Goal: Navigation & Orientation: Find specific page/section

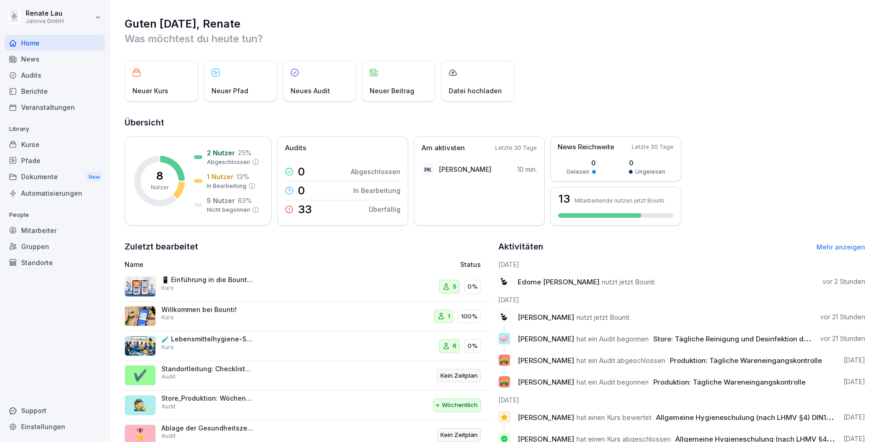
click at [52, 95] on div "Berichte" at bounding box center [55, 91] width 100 height 16
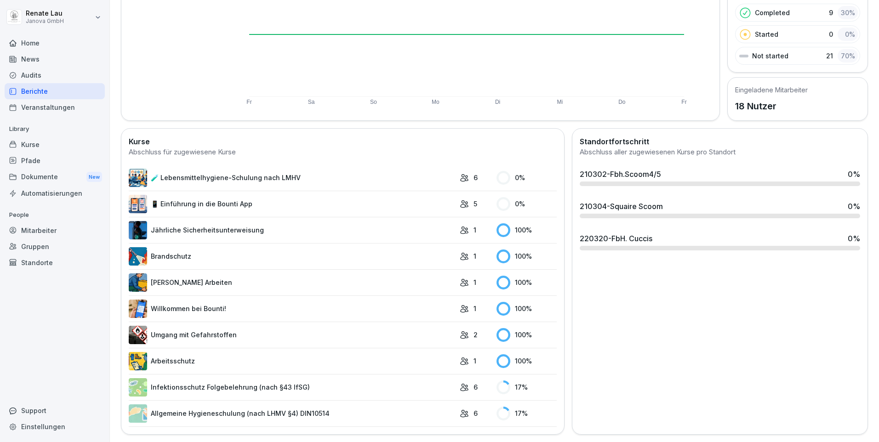
scroll to position [7, 0]
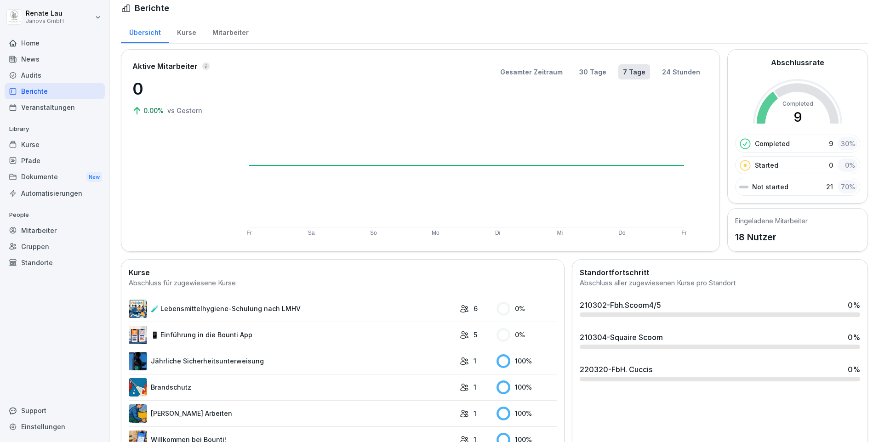
click at [30, 75] on div "Audits" at bounding box center [55, 75] width 100 height 16
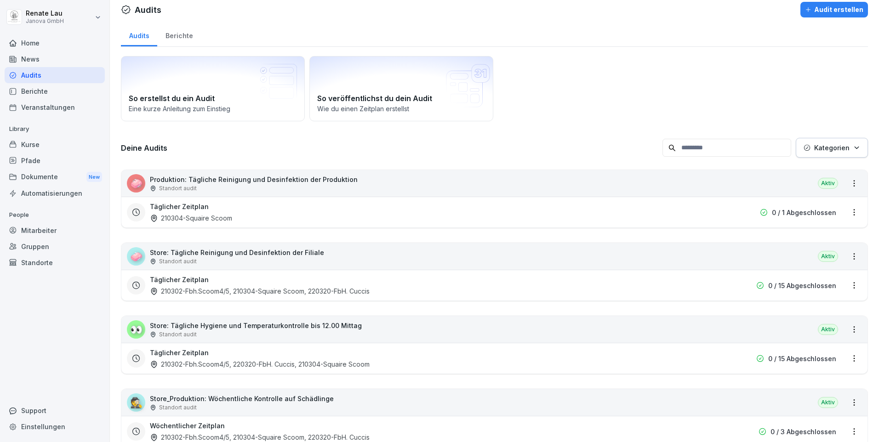
click at [846, 212] on html "[PERSON_NAME] Janova GmbH Home News Audits Berichte Veranstaltungen Library Kur…" at bounding box center [439, 221] width 879 height 442
click at [633, 205] on html "[PERSON_NAME] Janova GmbH Home News Audits Berichte Veranstaltungen Library Kur…" at bounding box center [439, 221] width 879 height 442
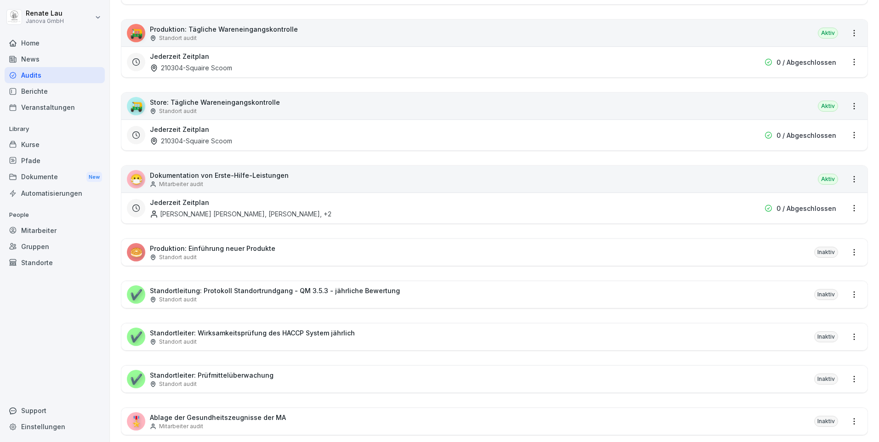
scroll to position [312, 0]
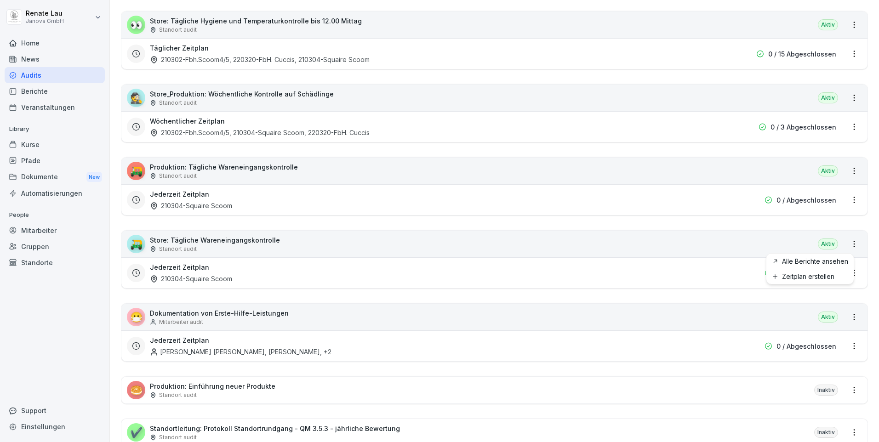
click at [849, 245] on html "[PERSON_NAME] Janova GmbH Home News Audits Berichte Veranstaltungen Library Kur…" at bounding box center [439, 221] width 879 height 442
click at [0, 0] on link "Alle Berichte ansehen" at bounding box center [0, 0] width 0 height 0
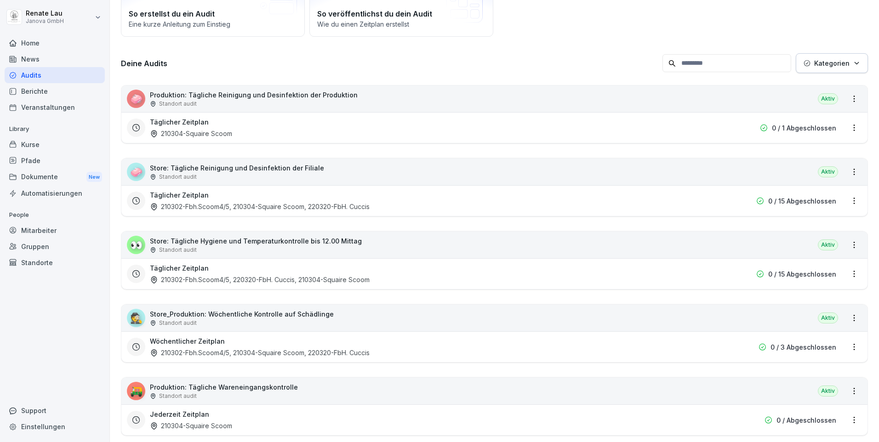
scroll to position [138, 0]
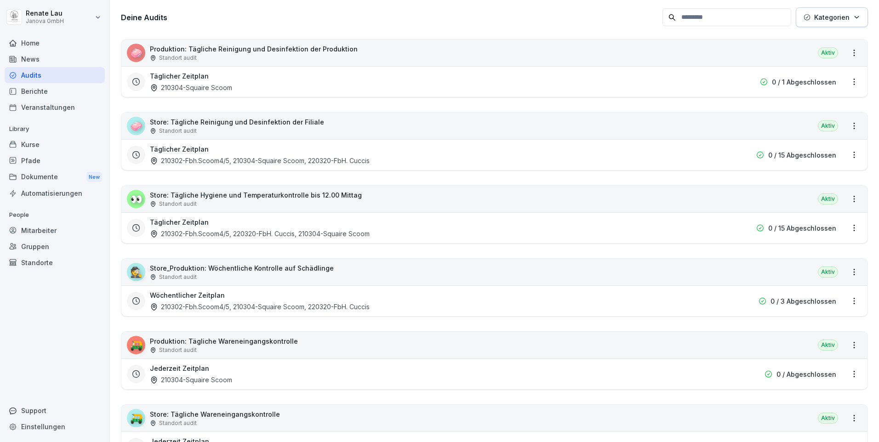
click at [844, 303] on html "[PERSON_NAME] Janova GmbH Home News Audits Berichte Veranstaltungen Library Kur…" at bounding box center [439, 221] width 879 height 442
click at [0, 0] on link "Berichte ansehen" at bounding box center [0, 0] width 0 height 0
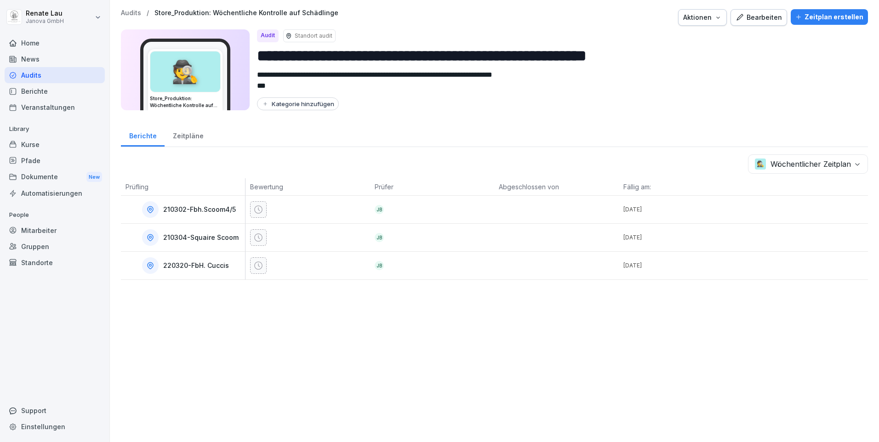
click at [153, 210] on icon at bounding box center [150, 209] width 8 height 8
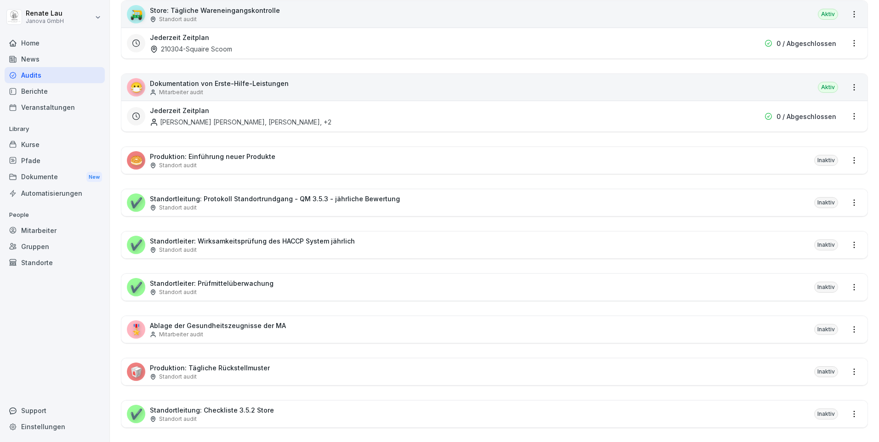
scroll to position [404, 0]
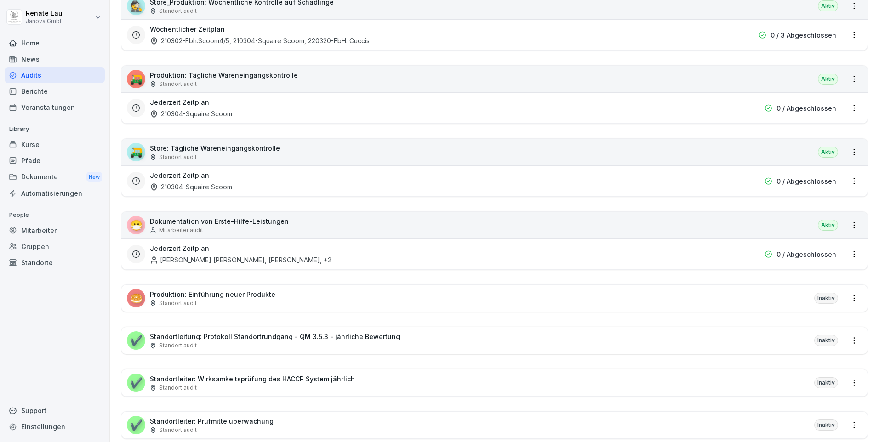
click at [30, 88] on div "Berichte" at bounding box center [55, 91] width 100 height 16
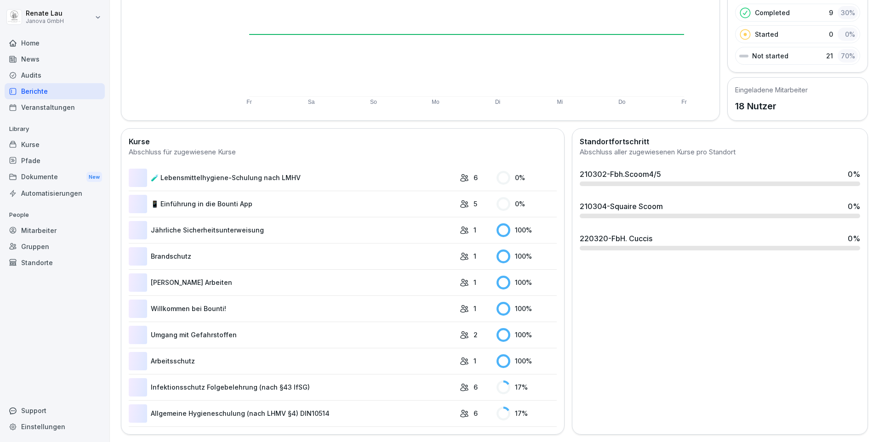
scroll to position [57, 0]
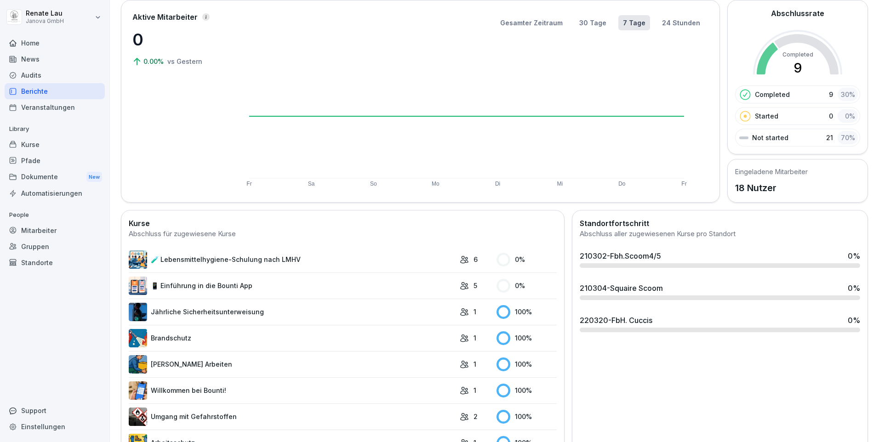
click at [158, 364] on link "[PERSON_NAME] Arbeiten" at bounding box center [292, 364] width 326 height 18
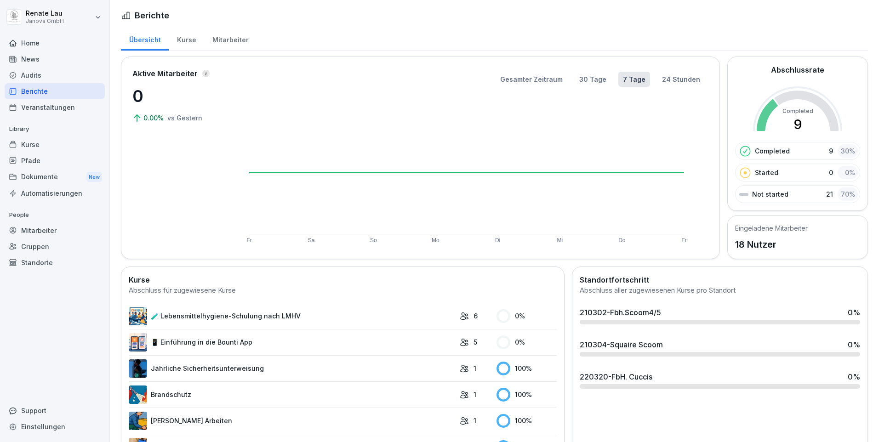
click at [760, 151] on p "Completed" at bounding box center [772, 151] width 35 height 10
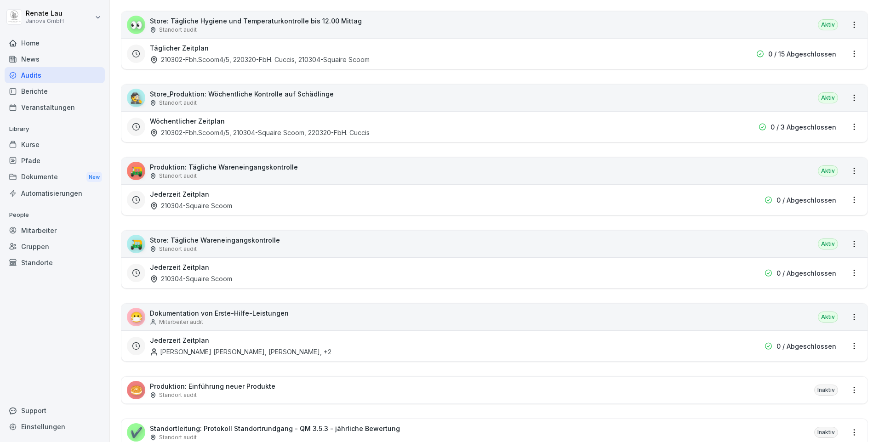
scroll to position [220, 0]
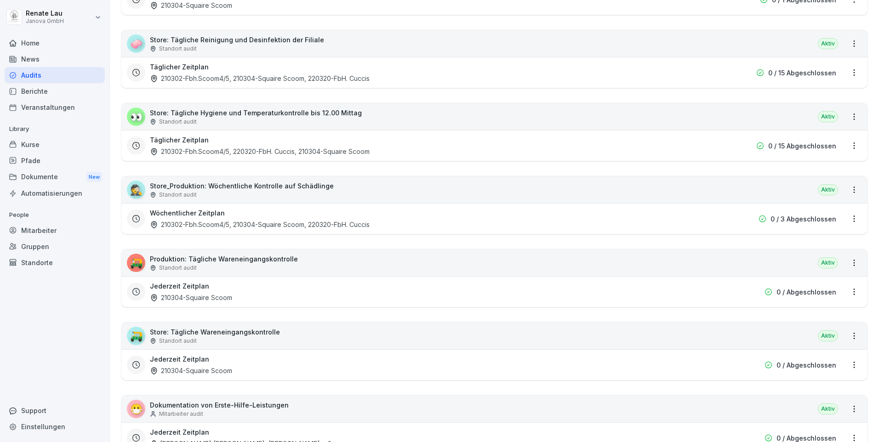
click at [41, 177] on div "Dokumente New" at bounding box center [55, 177] width 100 height 17
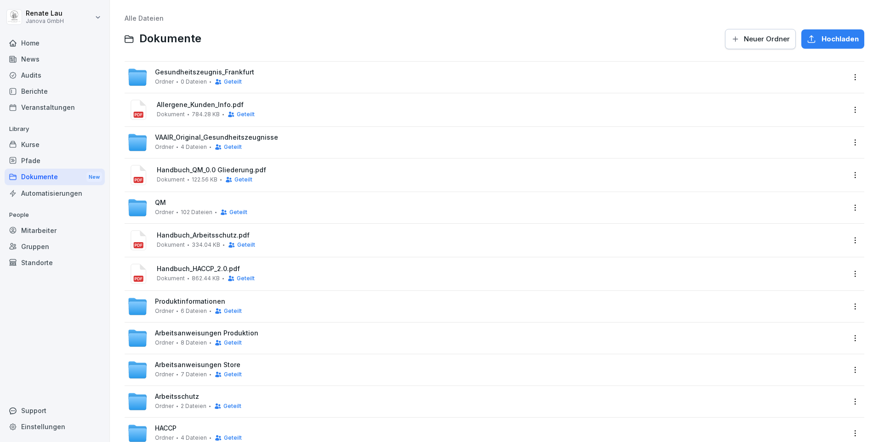
scroll to position [29, 0]
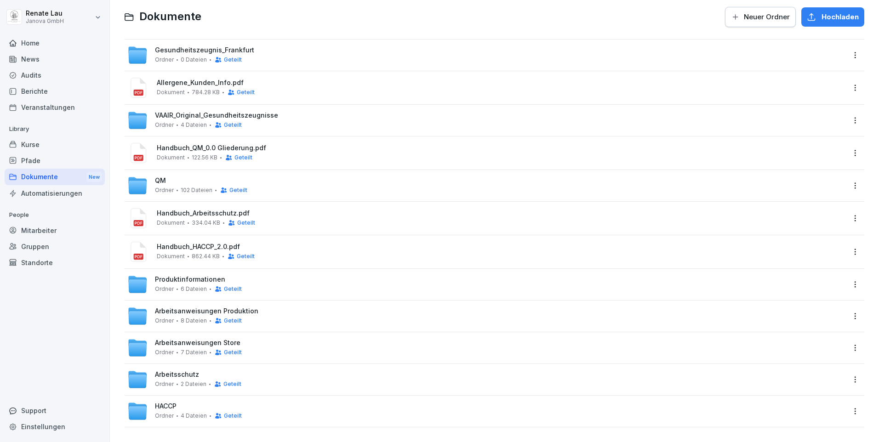
click at [135, 279] on icon at bounding box center [137, 285] width 18 height 13
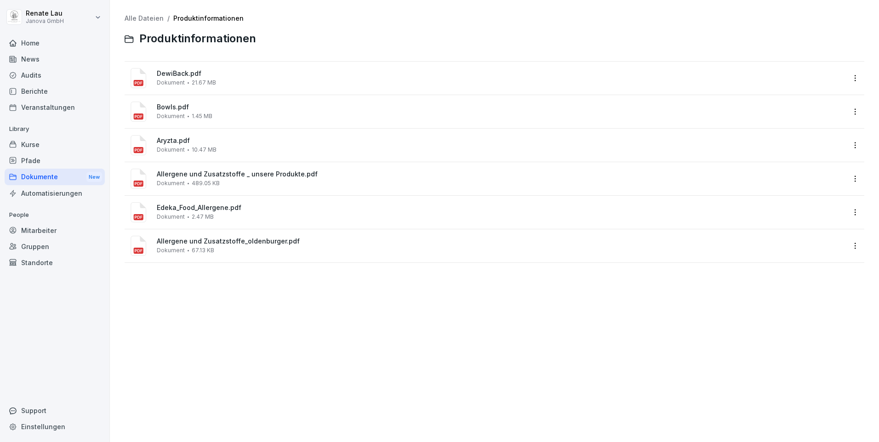
click at [160, 211] on span "Edeka_Food_Allergene.pdf" at bounding box center [501, 208] width 688 height 8
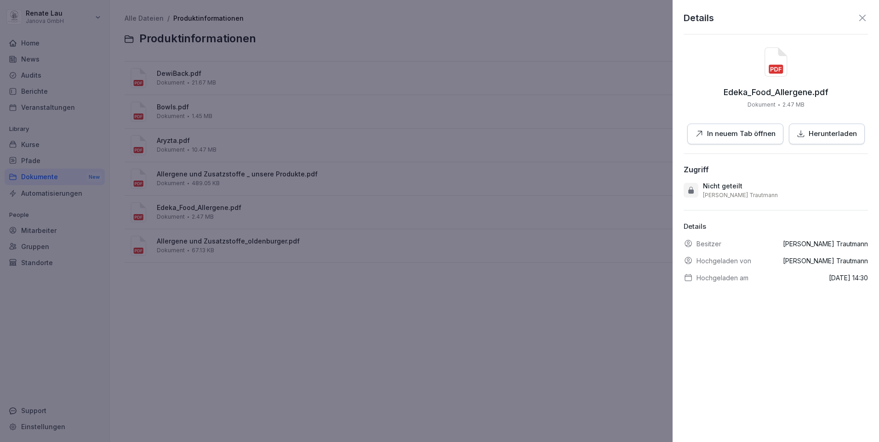
click at [748, 134] on p "In neuem Tab öffnen" at bounding box center [741, 134] width 68 height 11
click at [427, 312] on div at bounding box center [439, 221] width 879 height 442
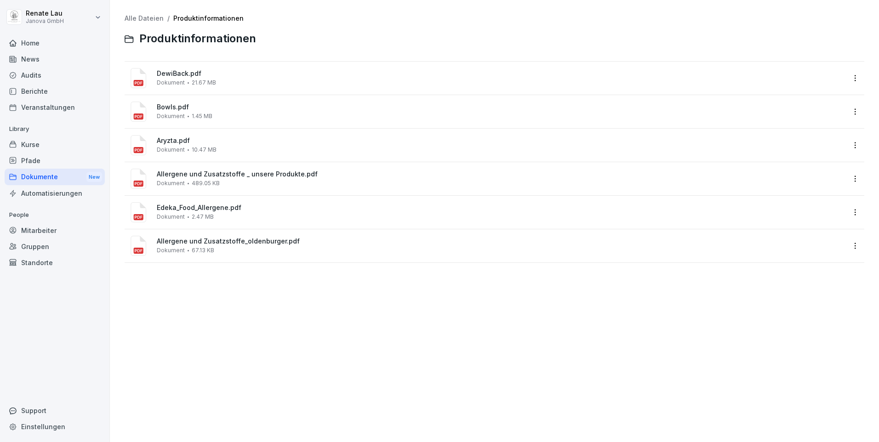
click at [207, 180] on span "489.05 KB" at bounding box center [206, 183] width 28 height 6
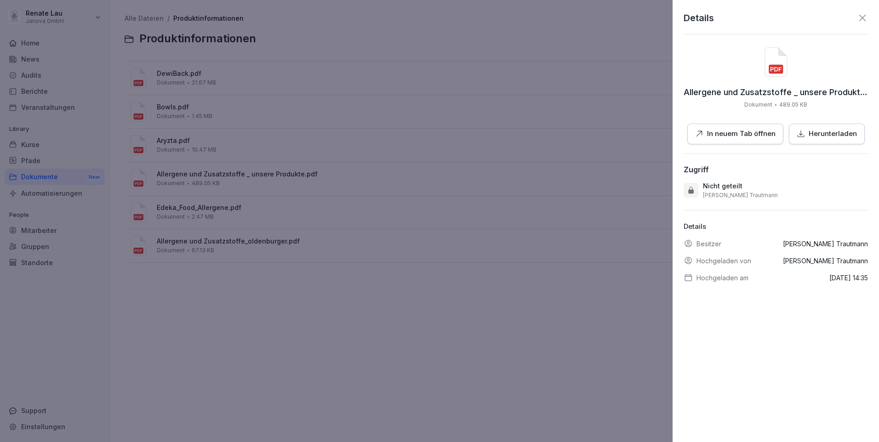
click at [741, 134] on p "In neuem Tab öffnen" at bounding box center [741, 134] width 68 height 11
click at [280, 306] on div at bounding box center [439, 221] width 879 height 442
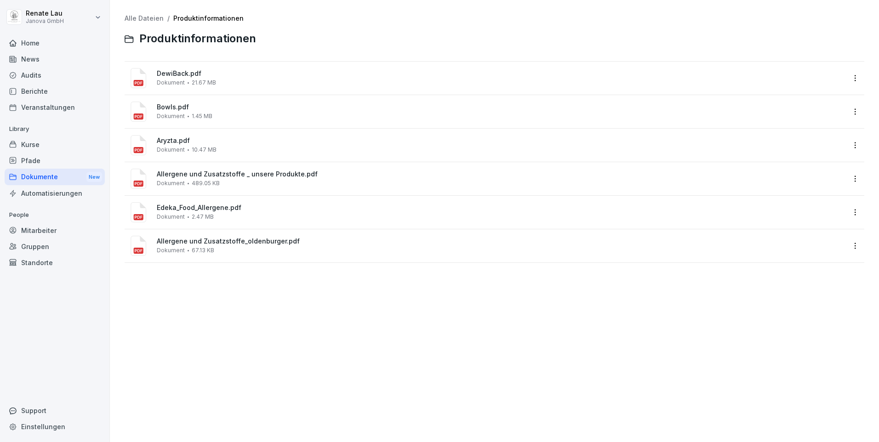
click at [178, 108] on span "Bowls.pdf" at bounding box center [501, 107] width 688 height 8
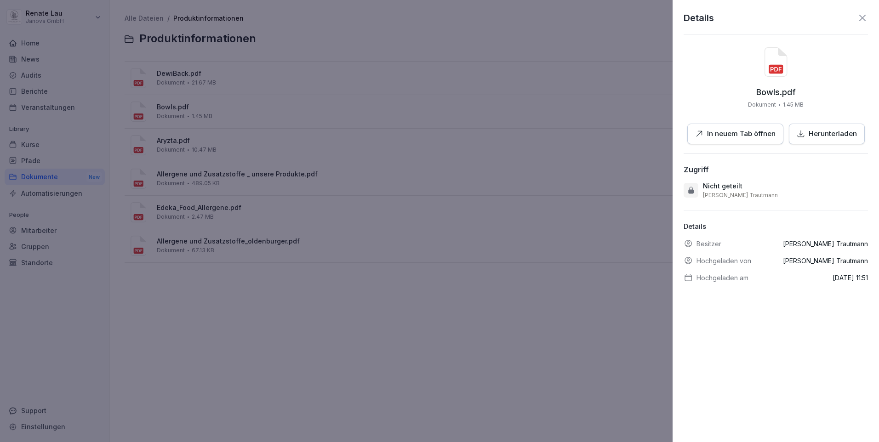
click at [721, 131] on p "In neuem Tab öffnen" at bounding box center [741, 134] width 68 height 11
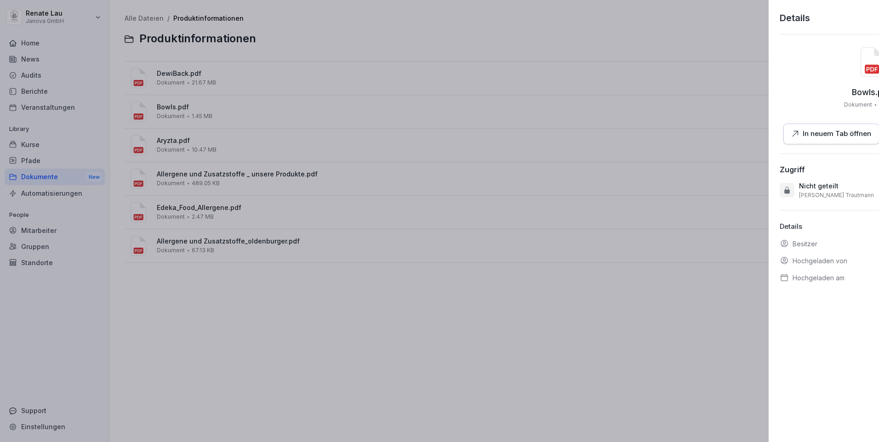
click at [389, 154] on div at bounding box center [439, 221] width 879 height 442
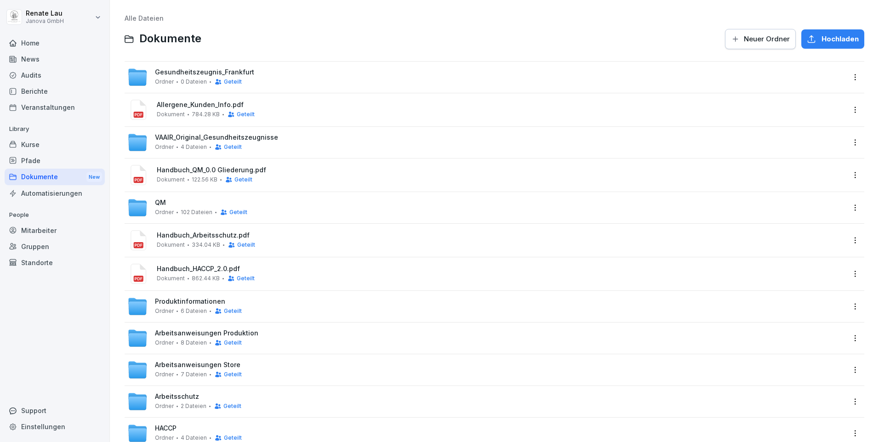
scroll to position [29, 0]
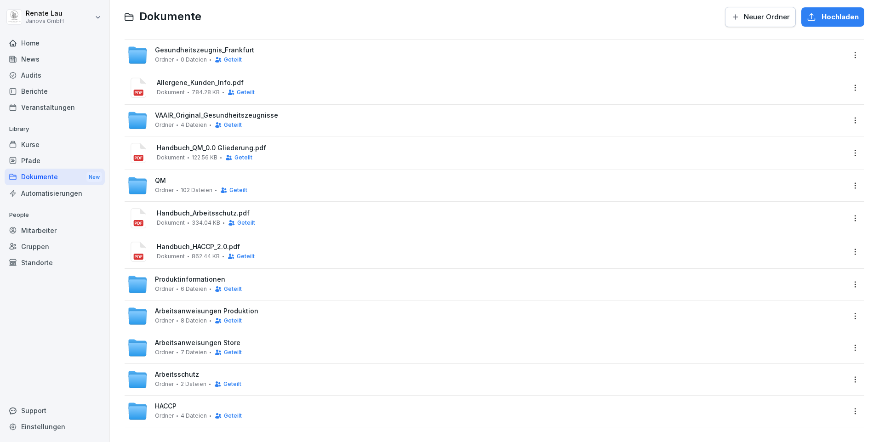
click at [205, 308] on span "Arbeitsanweisungen Produktion" at bounding box center [206, 312] width 103 height 8
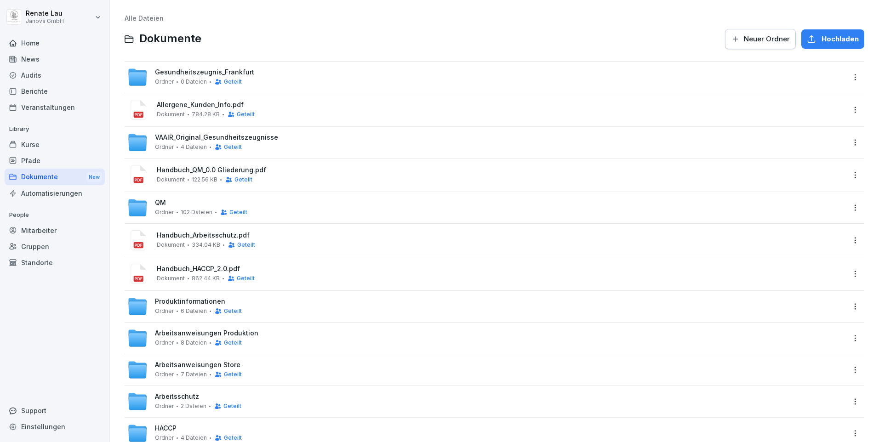
scroll to position [29, 0]
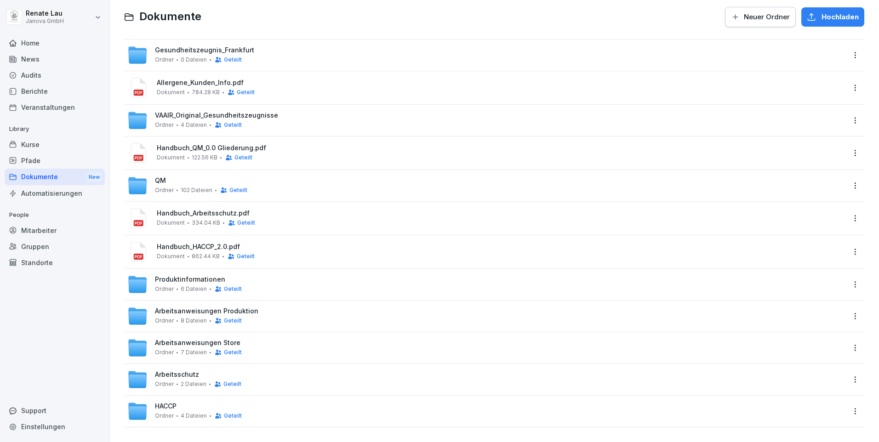
click at [187, 349] on span "7 Dateien" at bounding box center [194, 352] width 26 height 6
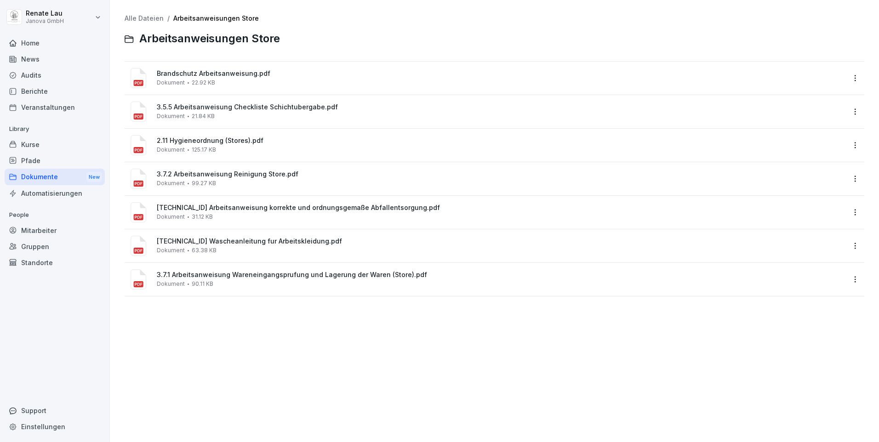
click at [239, 112] on div "3.5.5 Arbeitsanweisung Checkliste Schichtubergabe.pdf Dokument 21.84 KB" at bounding box center [501, 111] width 688 height 16
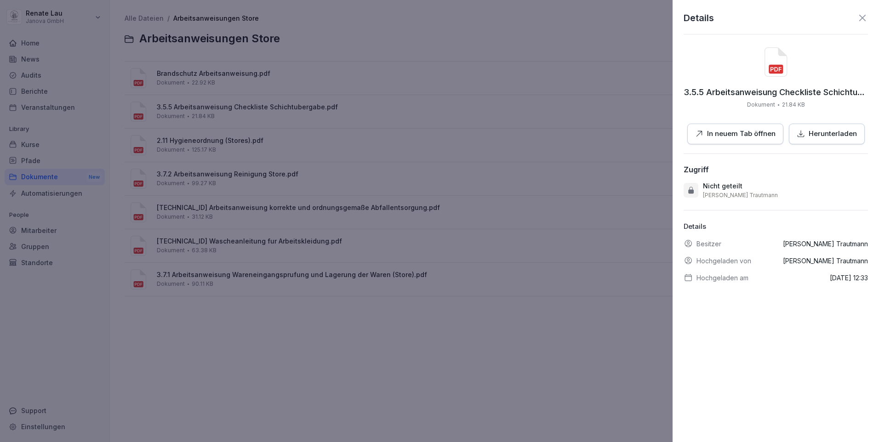
click at [747, 134] on p "In neuem Tab öffnen" at bounding box center [741, 134] width 68 height 11
click at [418, 197] on div at bounding box center [439, 221] width 879 height 442
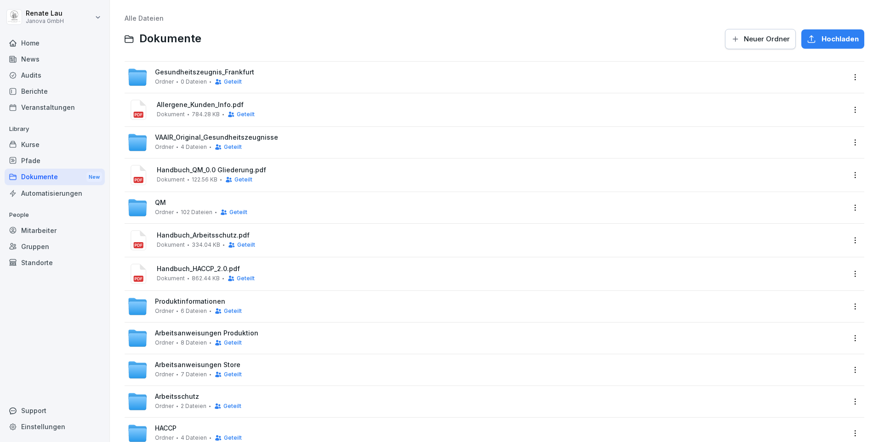
scroll to position [29, 0]
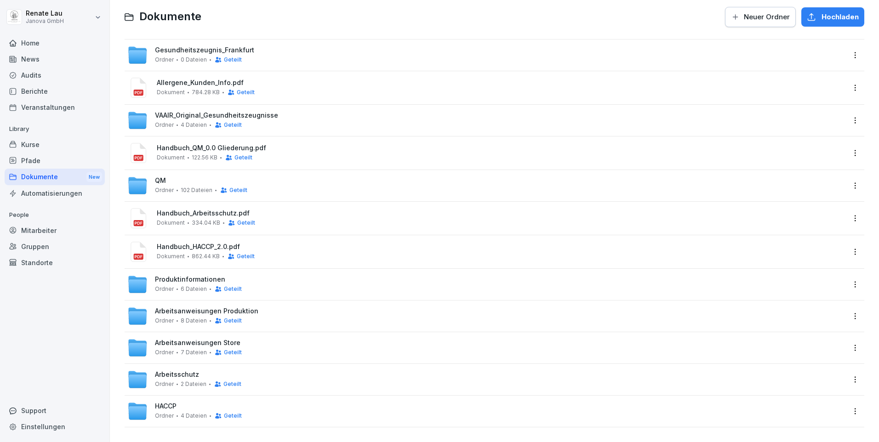
click at [163, 403] on span "HACCP" at bounding box center [166, 407] width 22 height 8
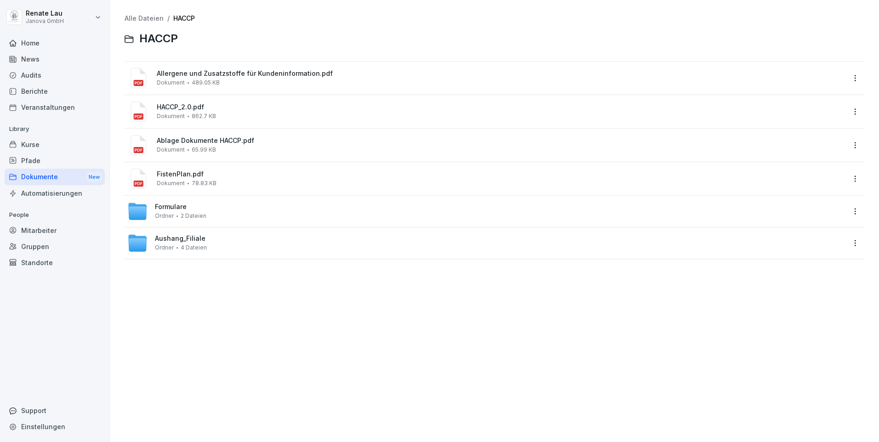
click at [166, 236] on span "Aushang_Filiale" at bounding box center [180, 239] width 51 height 8
click at [163, 207] on span "Formulare" at bounding box center [171, 207] width 32 height 8
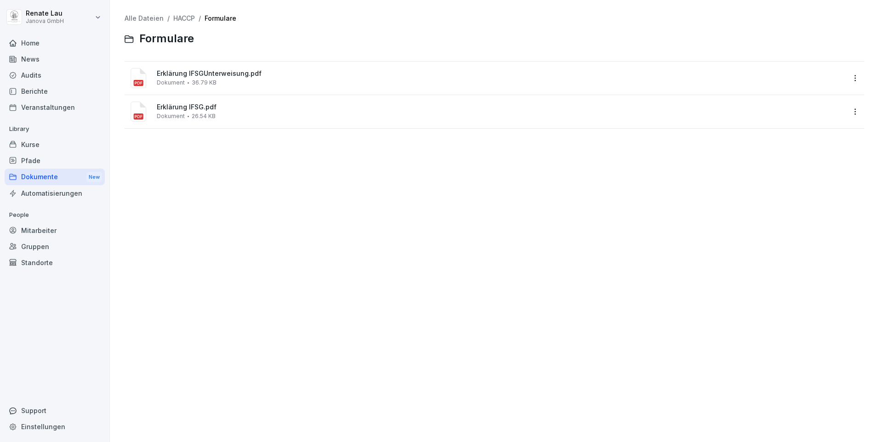
click at [154, 74] on div "Erklärung IFSGUnterweisung.pdf Dokument 36.79 KB" at bounding box center [486, 78] width 718 height 22
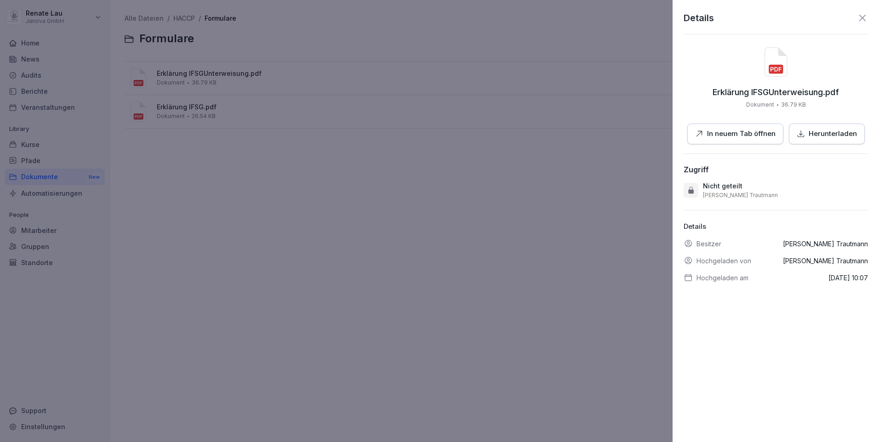
click at [748, 131] on p "In neuem Tab öffnen" at bounding box center [741, 134] width 68 height 11
click at [299, 207] on div at bounding box center [439, 221] width 879 height 442
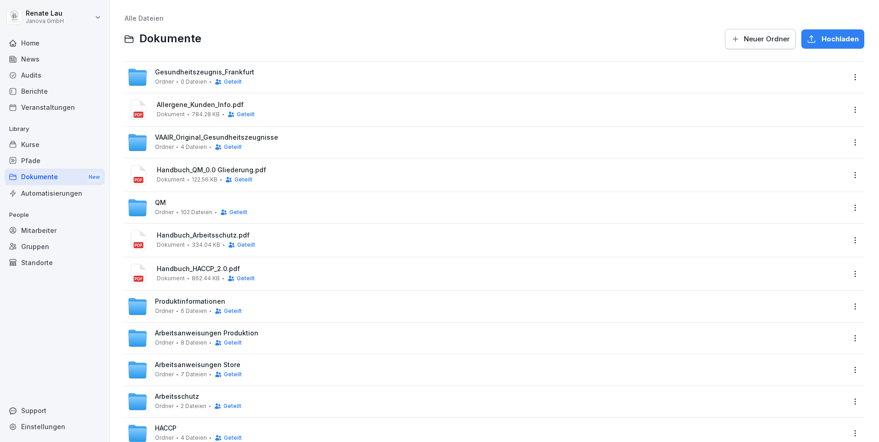
click at [202, 151] on div "Ordner 4 Dateien Geteilt" at bounding box center [198, 146] width 87 height 7
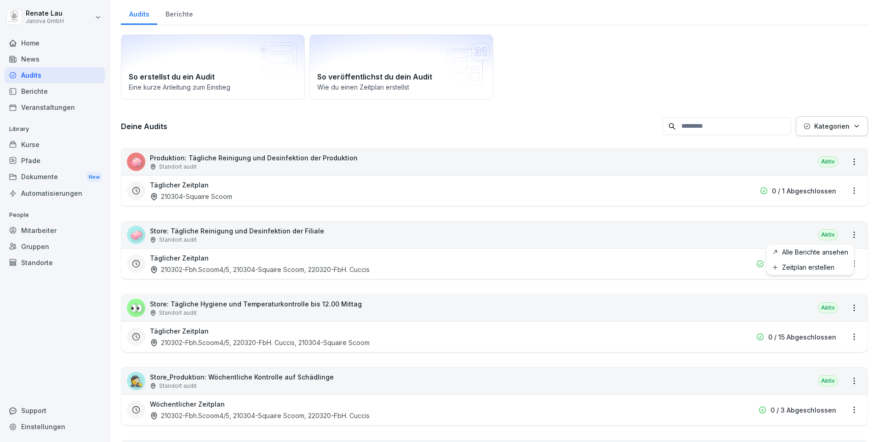
click at [846, 236] on html "[PERSON_NAME] Janova GmbH Home News Audits Berichte Veranstaltungen Library Kur…" at bounding box center [439, 221] width 879 height 442
click at [0, 0] on link "Alle Berichte ansehen" at bounding box center [0, 0] width 0 height 0
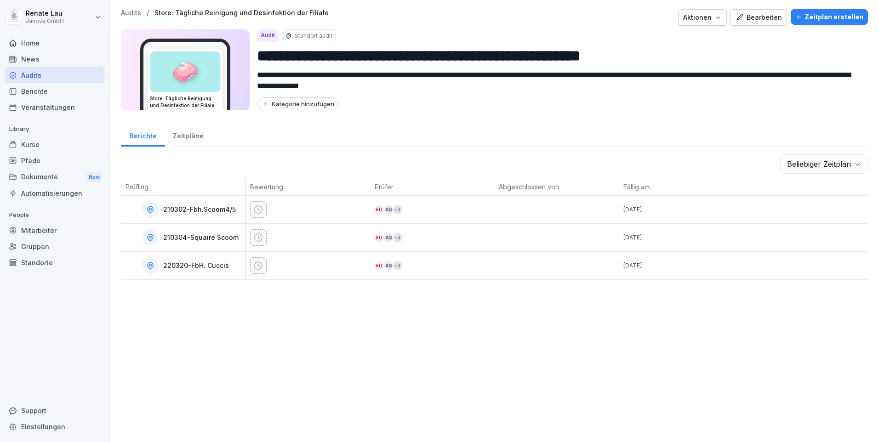
click at [189, 135] on div "Zeitpläne" at bounding box center [188, 134] width 47 height 23
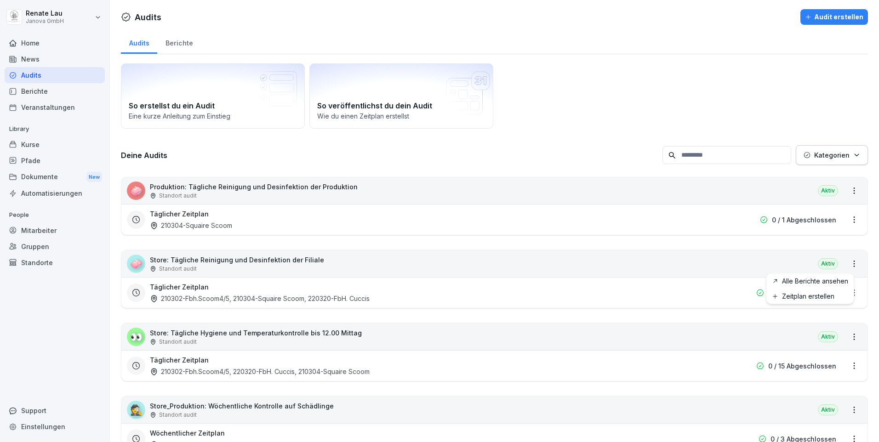
click at [844, 266] on html "[PERSON_NAME] Janova GmbH Home News Audits Berichte Veranstaltungen Library Kur…" at bounding box center [439, 221] width 879 height 442
click at [0, 0] on link "Alle Berichte ansehen" at bounding box center [0, 0] width 0 height 0
click at [847, 339] on html "[PERSON_NAME] Janova GmbH Home News Audits Berichte Veranstaltungen Library Kur…" at bounding box center [439, 221] width 879 height 442
click at [0, 0] on link "Alle Berichte ansehen" at bounding box center [0, 0] width 0 height 0
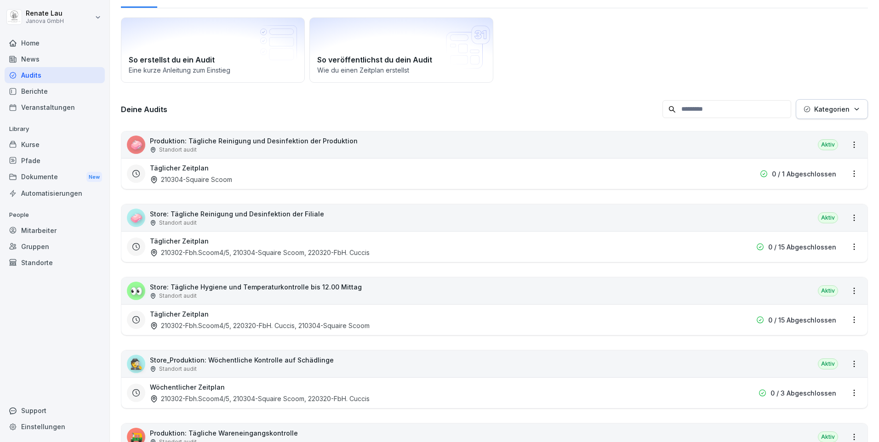
scroll to position [92, 0]
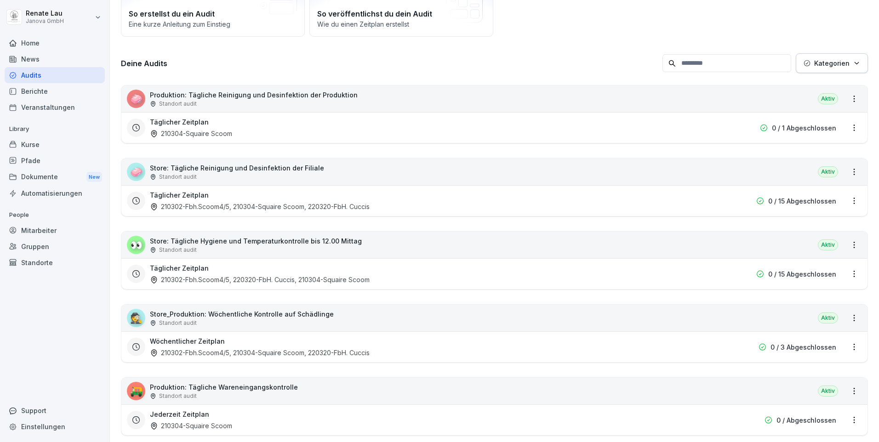
click at [847, 420] on html "[PERSON_NAME] Janova GmbH Home News Audits Berichte Veranstaltungen Library Kur…" at bounding box center [439, 221] width 879 height 442
click at [540, 330] on html "[PERSON_NAME] Janova GmbH Home News Audits Berichte Veranstaltungen Library Kur…" at bounding box center [439, 221] width 879 height 442
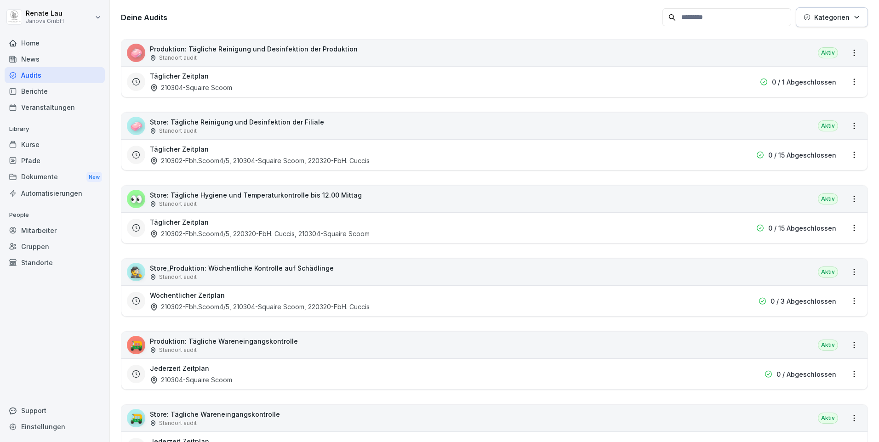
scroll to position [0, 0]
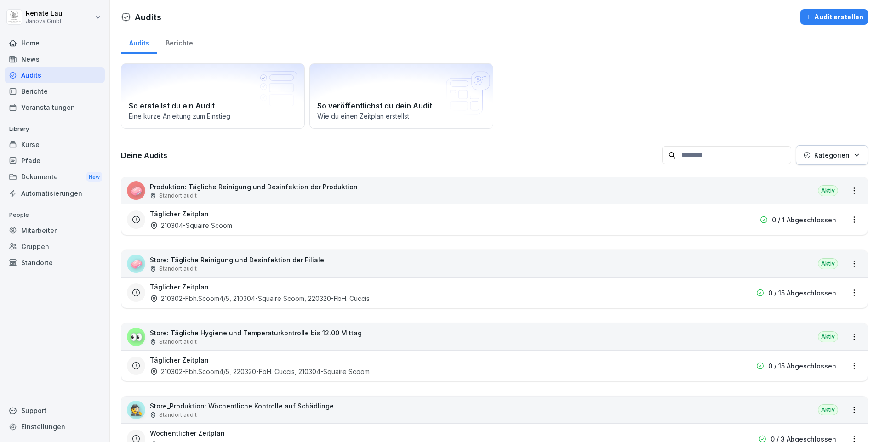
click at [19, 163] on div "Pfade" at bounding box center [55, 161] width 100 height 16
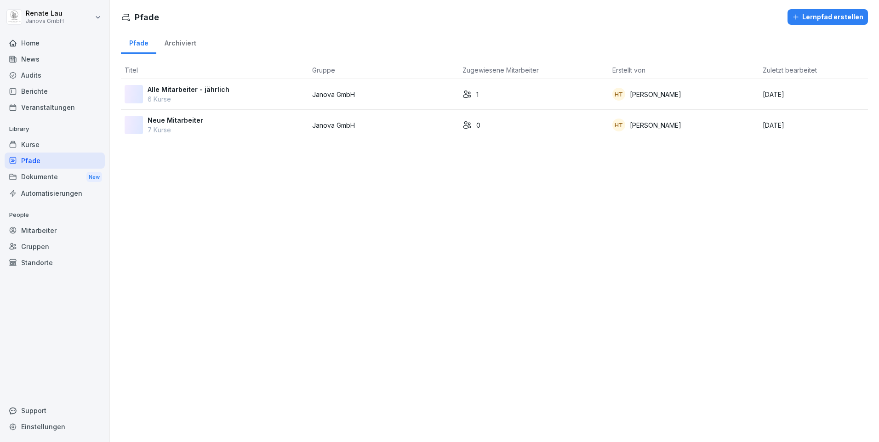
click at [18, 148] on div "Kurse" at bounding box center [55, 145] width 100 height 16
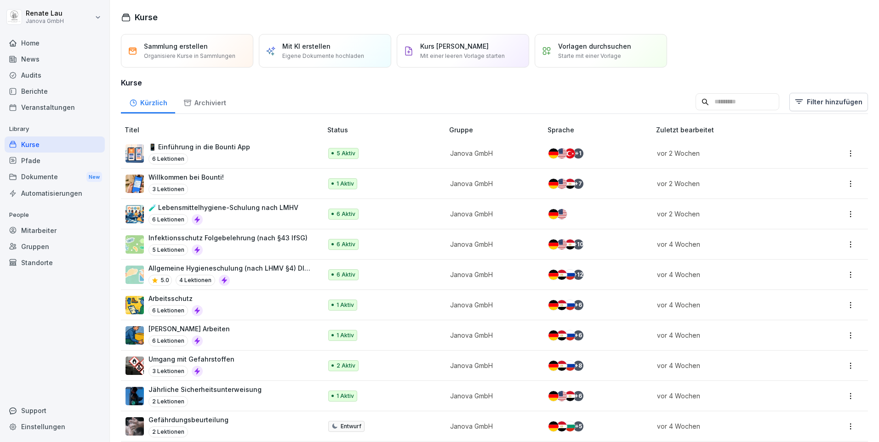
click at [28, 94] on div "Berichte" at bounding box center [55, 91] width 100 height 16
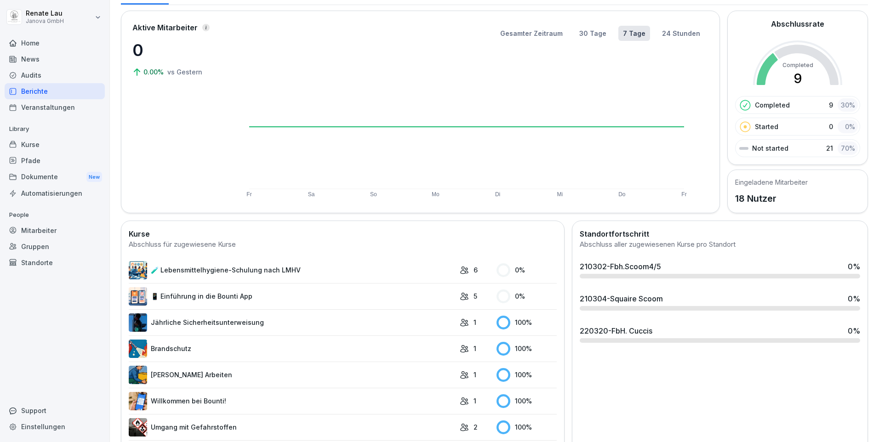
scroll to position [145, 0]
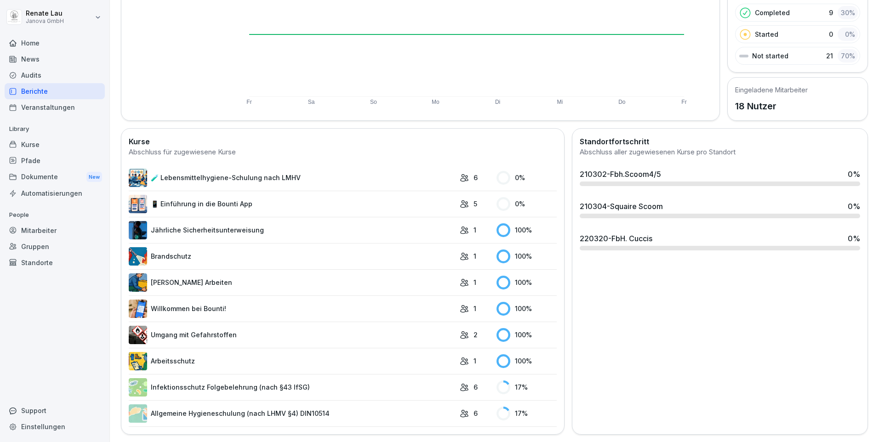
click at [460, 383] on icon at bounding box center [464, 387] width 9 height 9
click at [492, 381] on td "17 %" at bounding box center [524, 387] width 65 height 26
click at [503, 381] on icon at bounding box center [506, 383] width 6 height 5
click at [179, 170] on link "🧪 Lebensmittelhygiene-Schulung nach LMHV" at bounding box center [292, 178] width 326 height 18
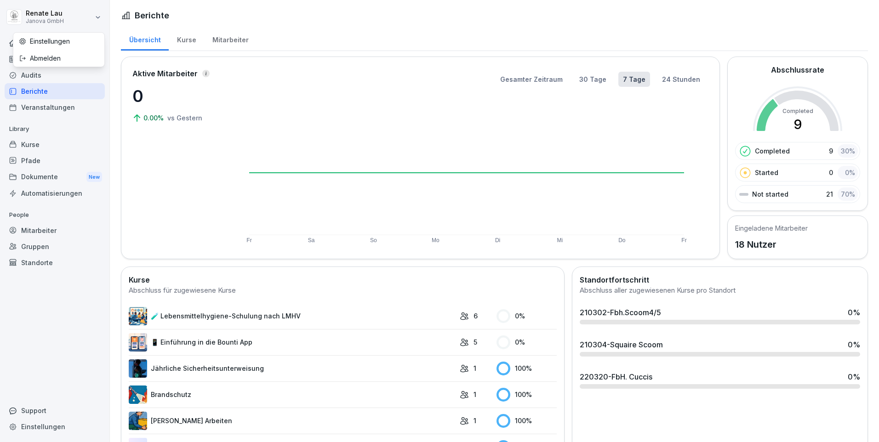
click at [97, 17] on html "[PERSON_NAME] GmbH Home News Audits Berichte Veranstaltungen Library Kurse Pfad…" at bounding box center [439, 221] width 879 height 442
click at [49, 54] on div "Abmelden" at bounding box center [58, 58] width 91 height 17
